Goal: Information Seeking & Learning: Learn about a topic

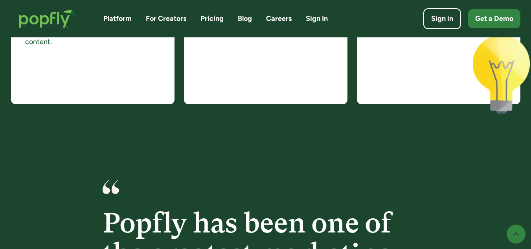
scroll to position [1100, 0]
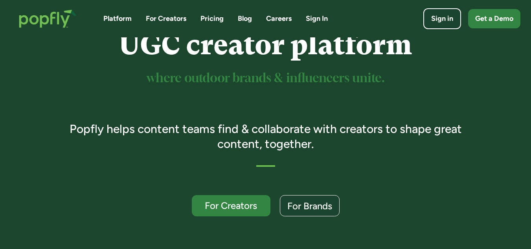
scroll to position [0, 0]
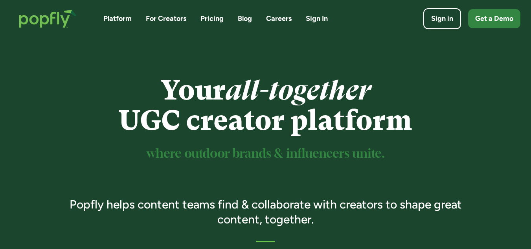
click at [276, 23] on link "Careers" at bounding box center [279, 19] width 26 height 10
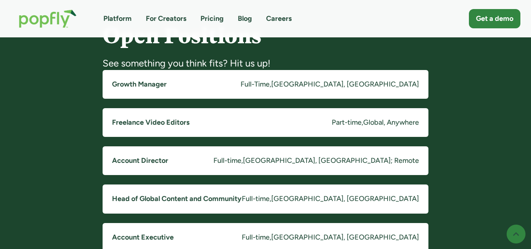
scroll to position [629, 0]
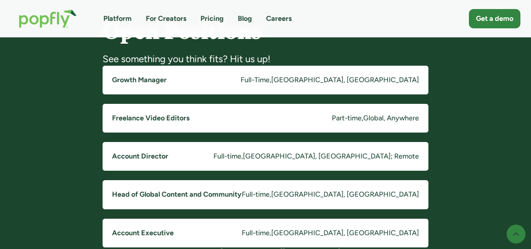
click at [152, 83] on h5 "Growth Manager" at bounding box center [139, 80] width 55 height 10
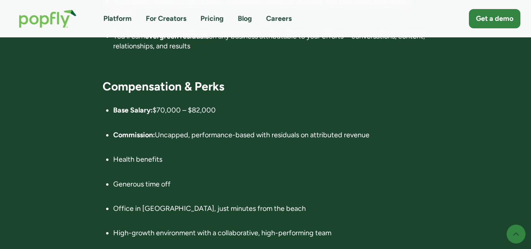
scroll to position [1218, 0]
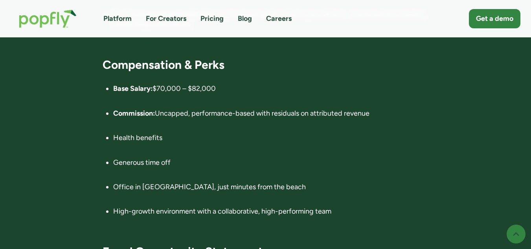
click at [428, 175] on li "Generous time off" at bounding box center [270, 168] width 315 height 20
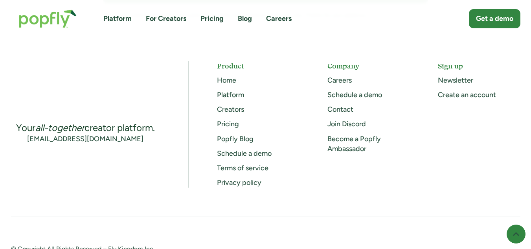
scroll to position [1847, 0]
